Goal: Transaction & Acquisition: Purchase product/service

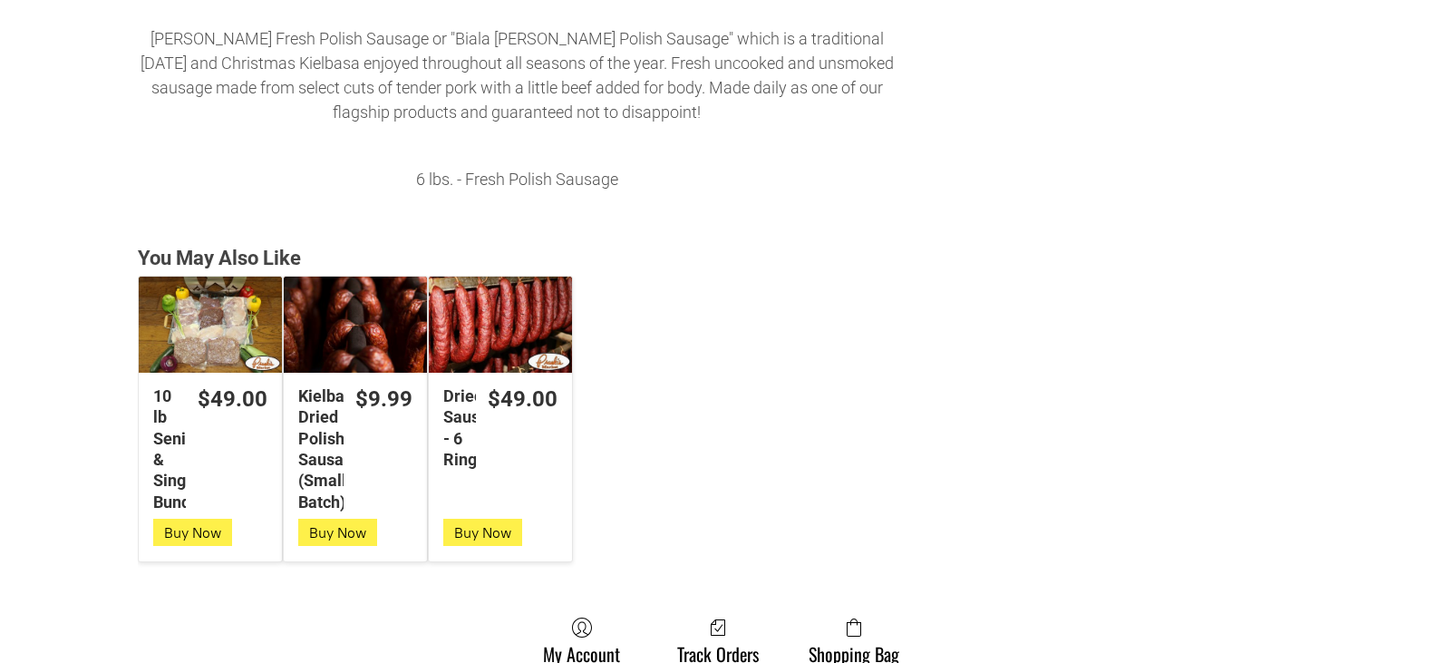
scroll to position [816, 0]
